Goal: Transaction & Acquisition: Book appointment/travel/reservation

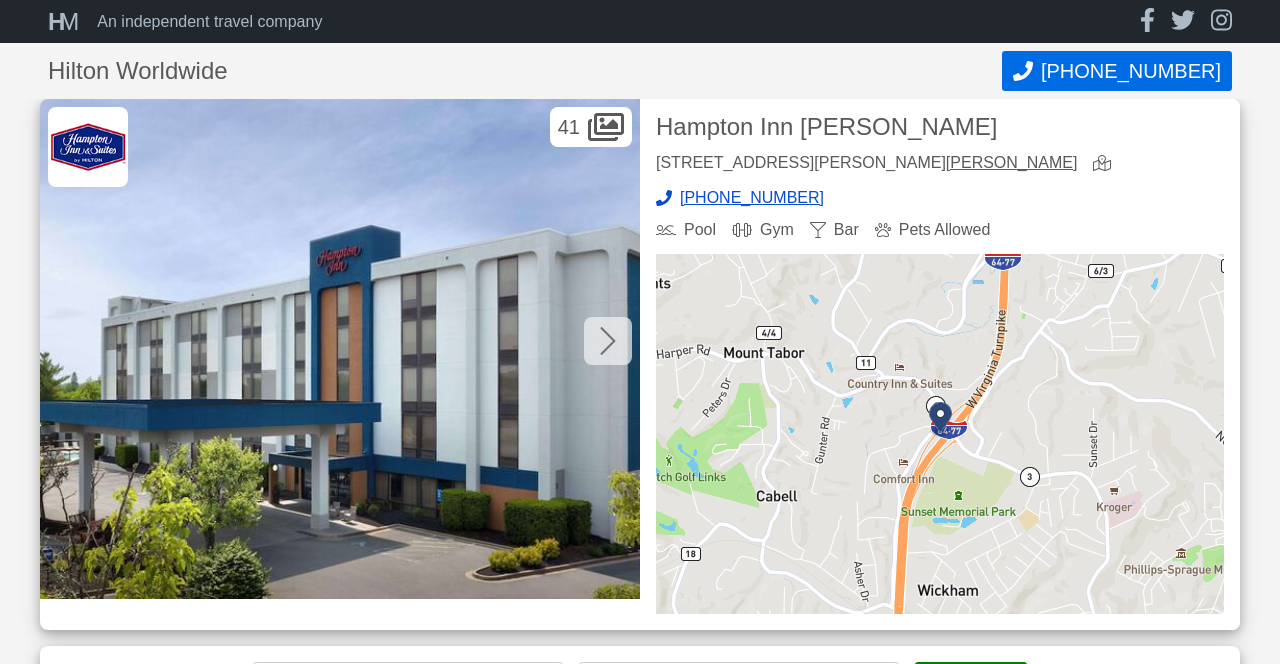
click at [935, 484] on img at bounding box center [940, 434] width 568 height 360
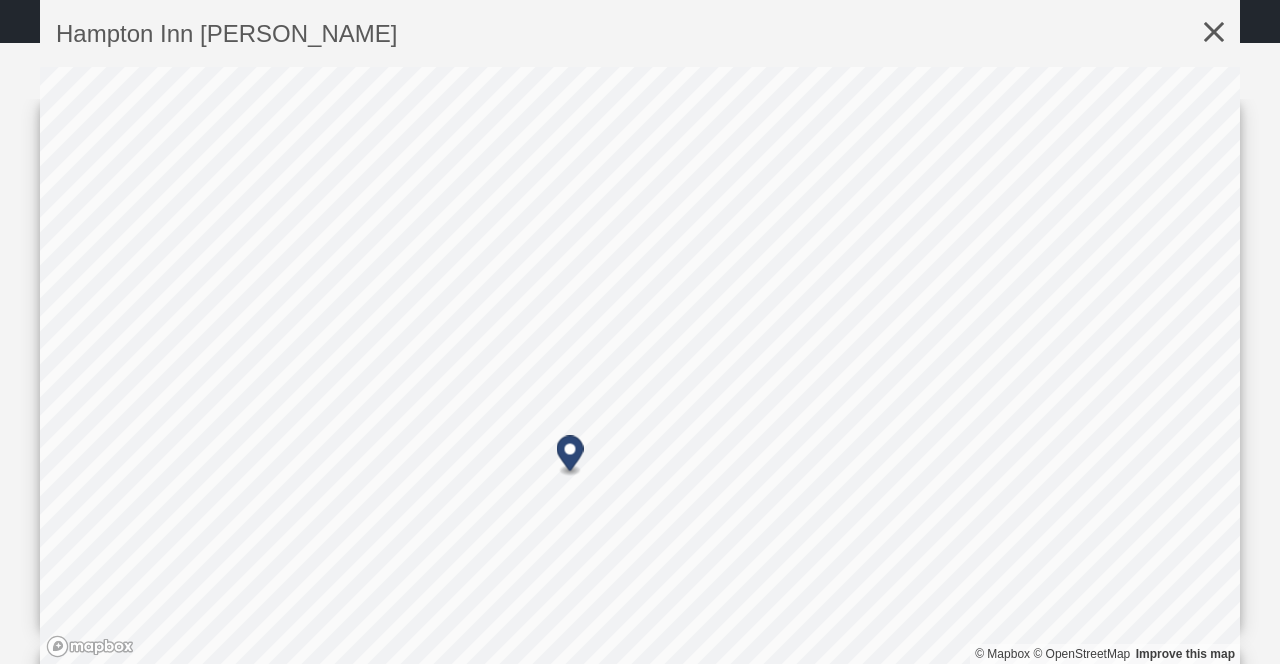
click at [1217, 40] on icon at bounding box center [1214, 32] width 52 height 64
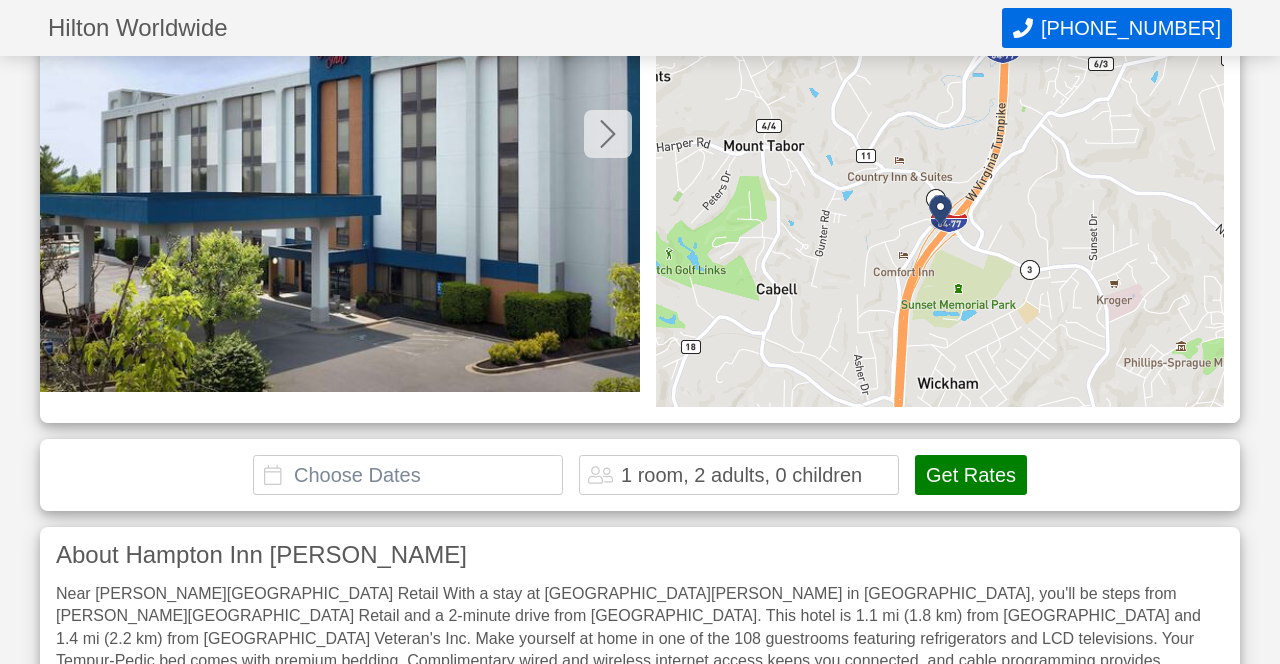
scroll to position [208, 0]
click at [348, 480] on input "text" at bounding box center [408, 474] width 310 height 40
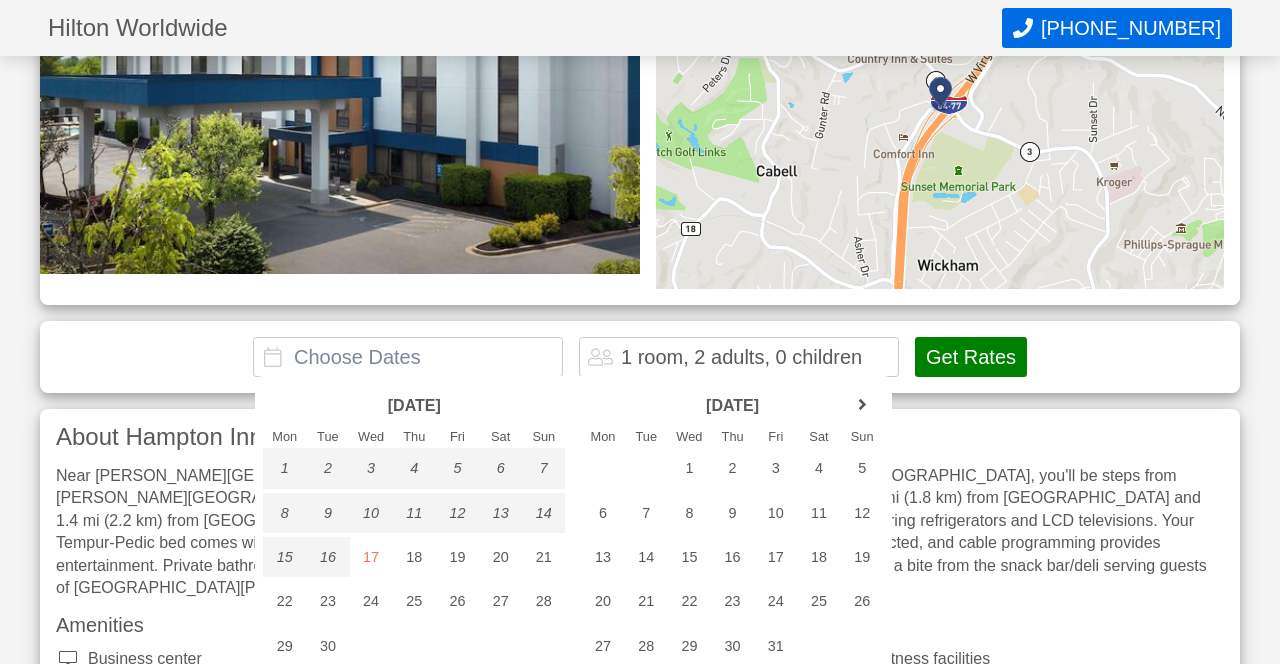
scroll to position [331, 0]
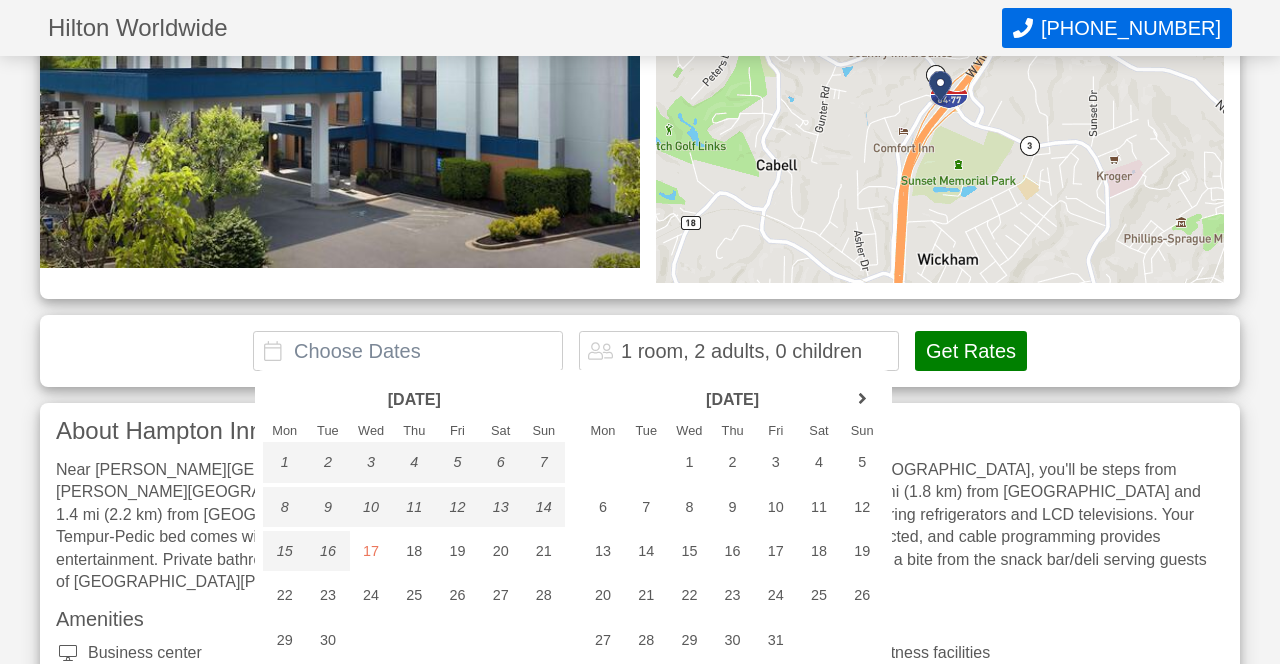
click at [372, 608] on div "24" at bounding box center [371, 595] width 43 height 40
type input "[DATE] - [DATE]"
click at [413, 609] on div "25" at bounding box center [414, 595] width 43 height 40
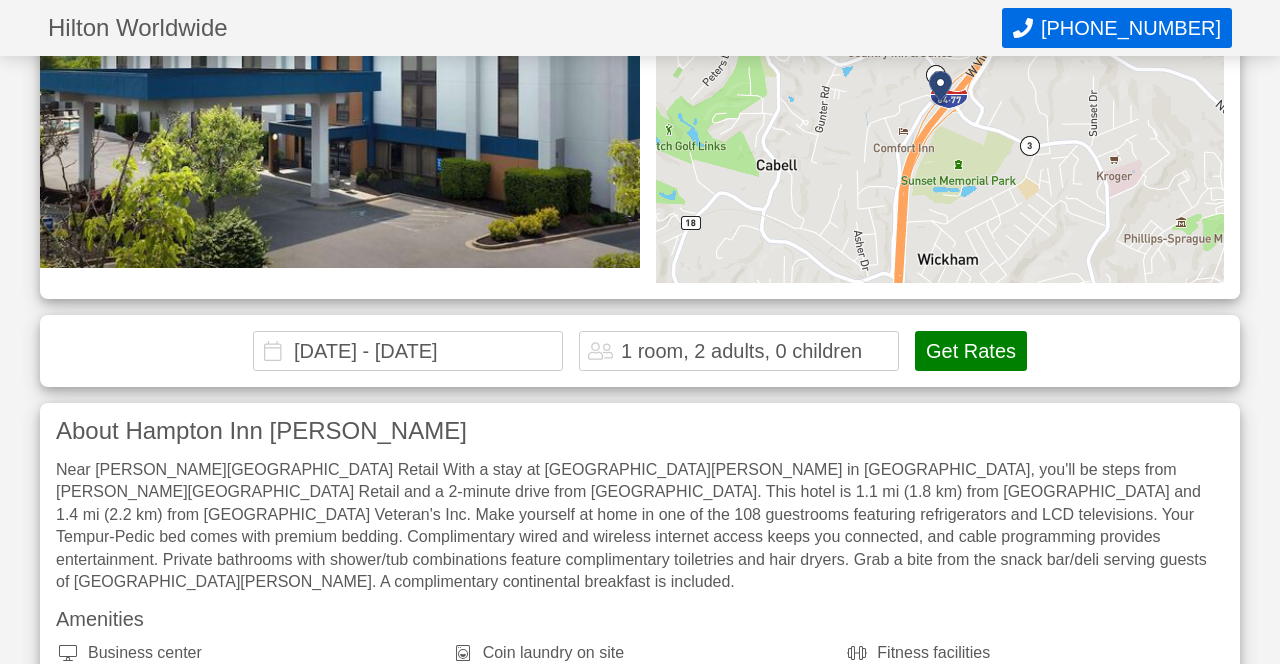
click at [966, 362] on button "Get Rates" at bounding box center [971, 351] width 112 height 40
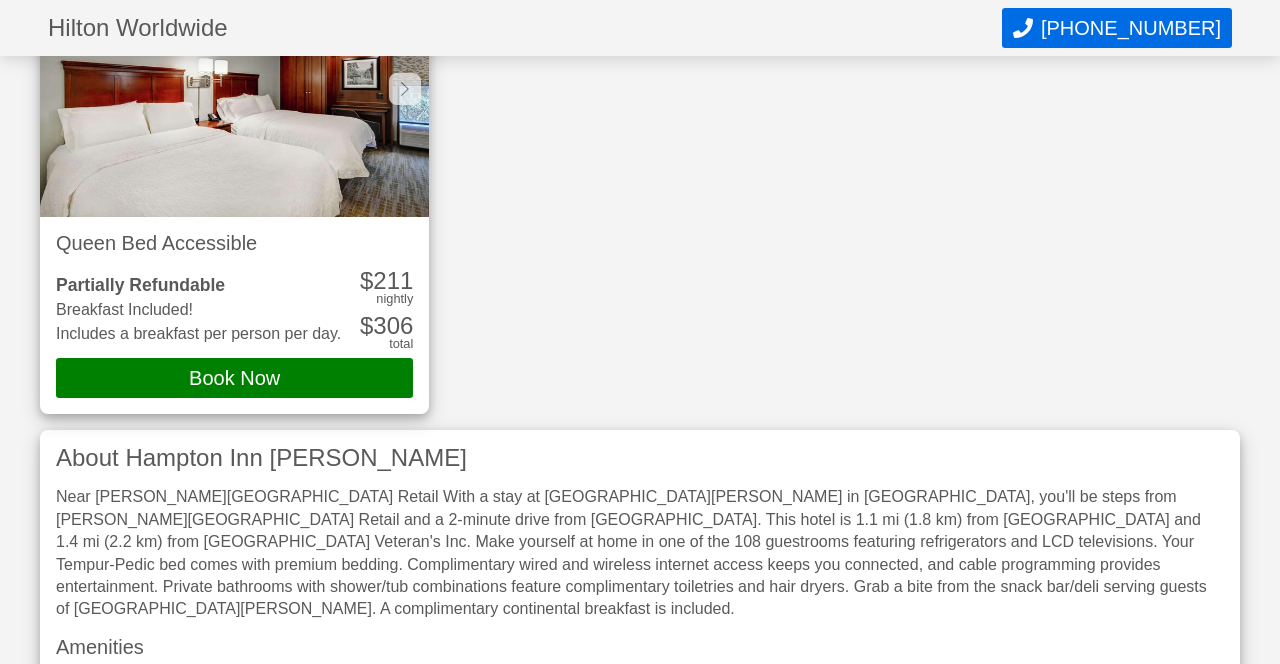
scroll to position [2230, 0]
